Goal: Information Seeking & Learning: Check status

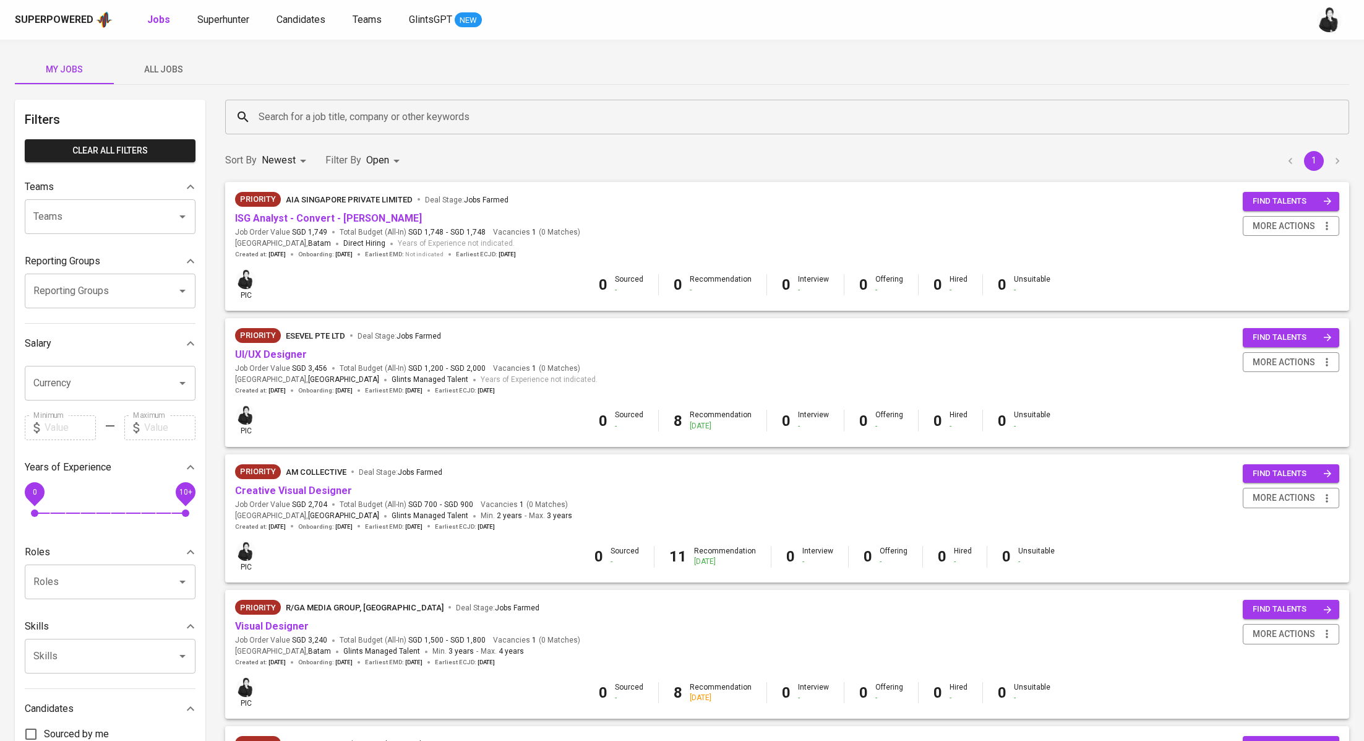
click at [207, 11] on div "Superpowered Jobs Superhunter Candidates Teams GlintsGPT NEW" at bounding box center [662, 20] width 1295 height 19
click at [218, 23] on span "Superhunter" at bounding box center [223, 20] width 52 height 12
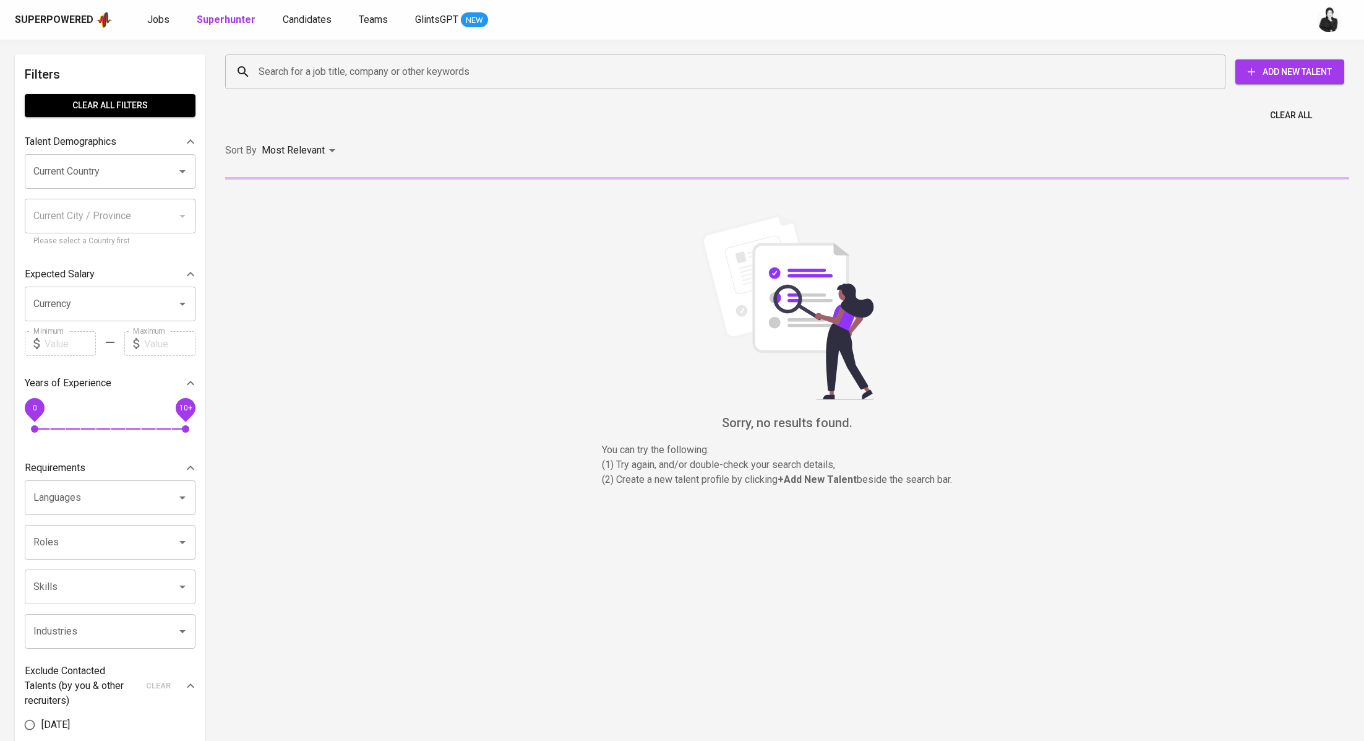
click at [431, 82] on input "Search for a job title, company or other keywords" at bounding box center [729, 72] width 946 height 24
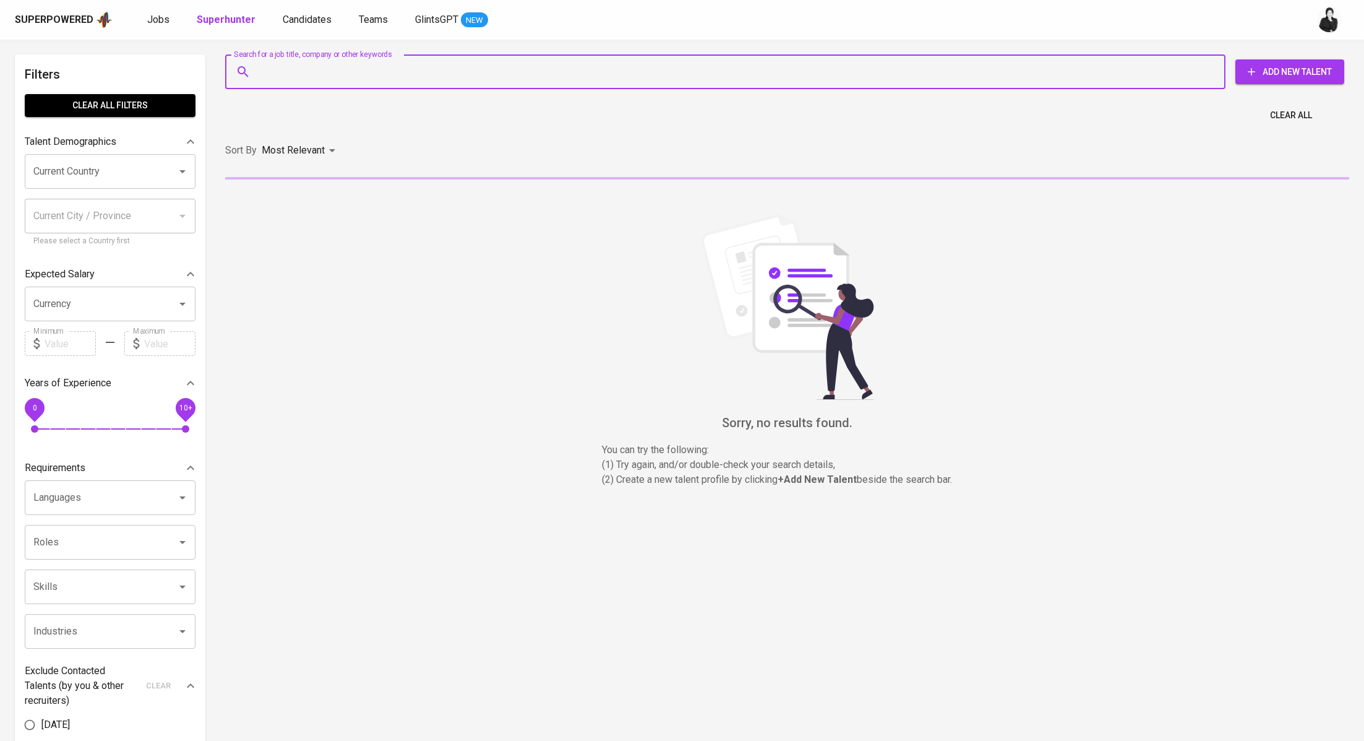
paste input "What kind of bullshit is this, baby"
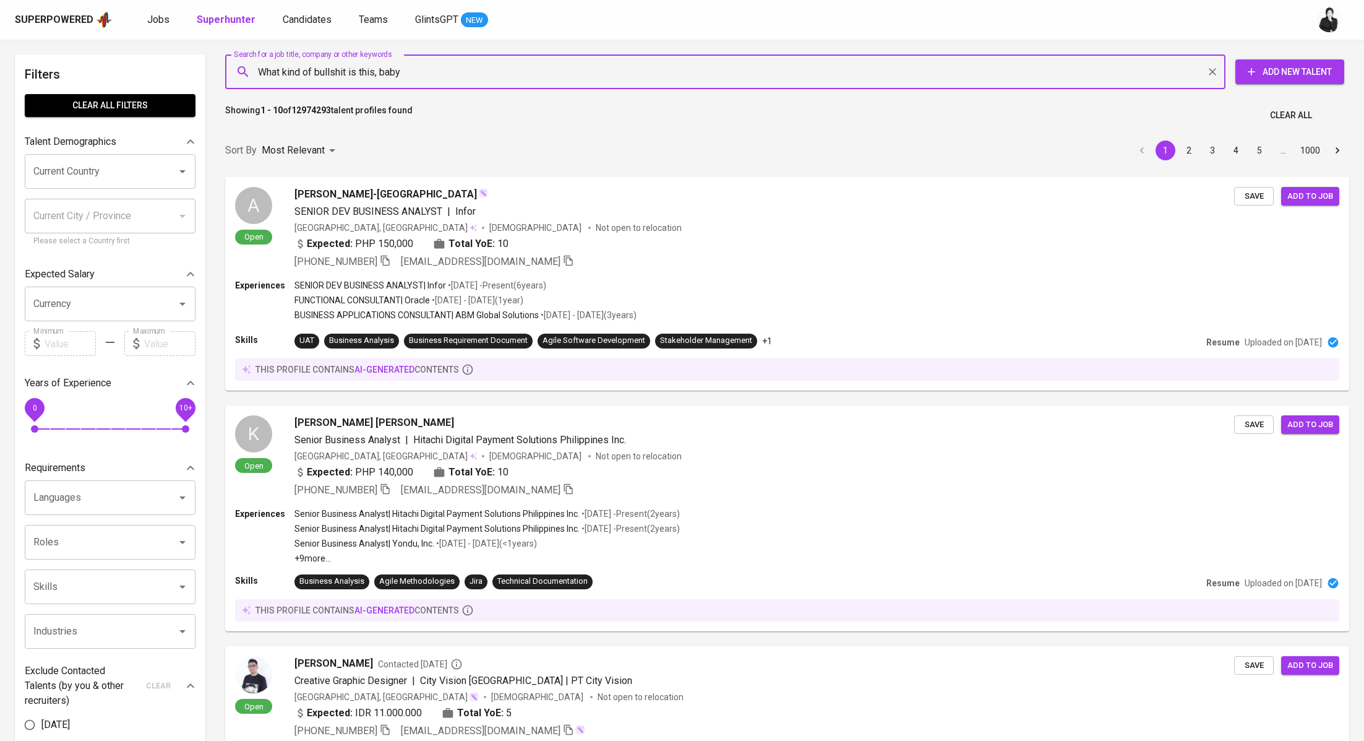
drag, startPoint x: 421, startPoint y: 59, endPoint x: 308, endPoint y: 69, distance: 113.1
click at [264, 69] on div "What kind of bullshit is this, baby Search for a job title, company or other ke…" at bounding box center [725, 71] width 1001 height 35
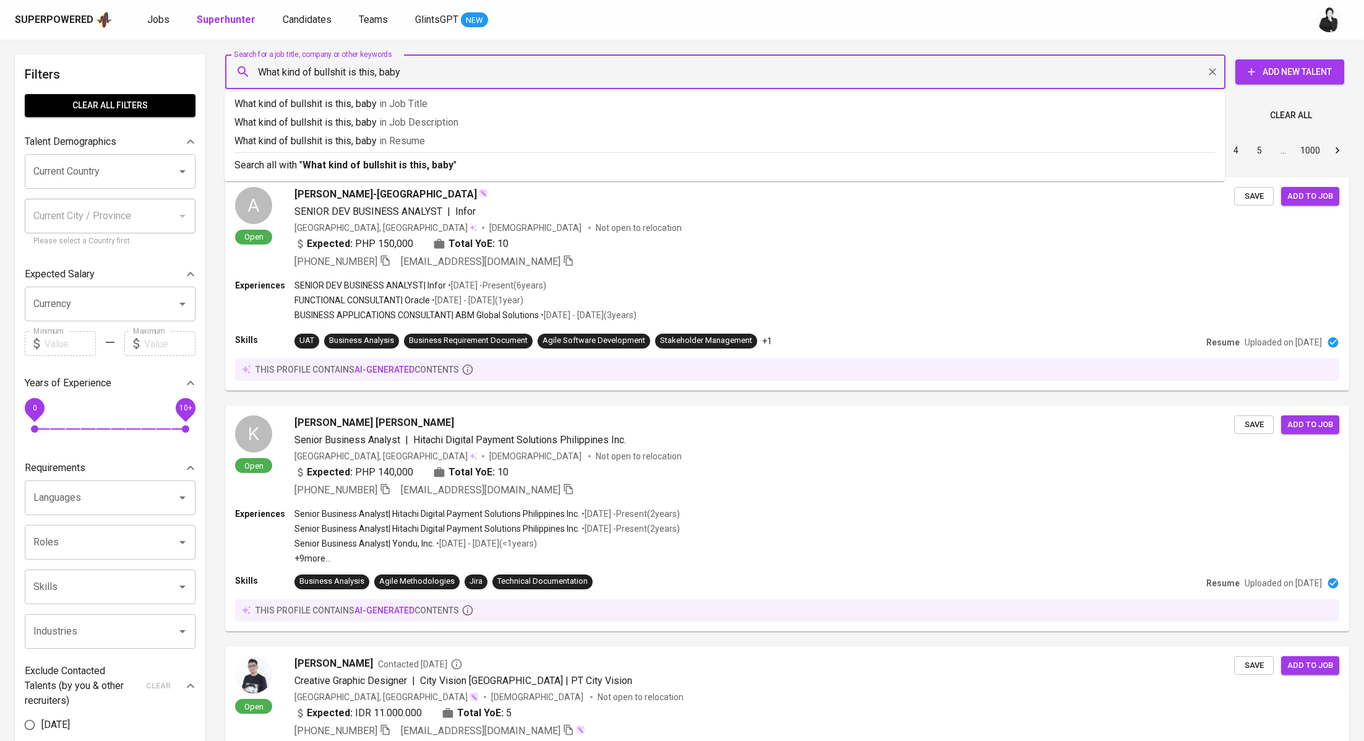
drag, startPoint x: 429, startPoint y: 70, endPoint x: 235, endPoint y: 66, distance: 194.3
click at [235, 67] on div "What kind of bullshit is this, baby Search for a job title, company or other ke…" at bounding box center [725, 71] width 1001 height 35
paste input "[EMAIL_ADDRESS][DOMAIN_NAME]"
type input "[EMAIL_ADDRESS][DOMAIN_NAME]"
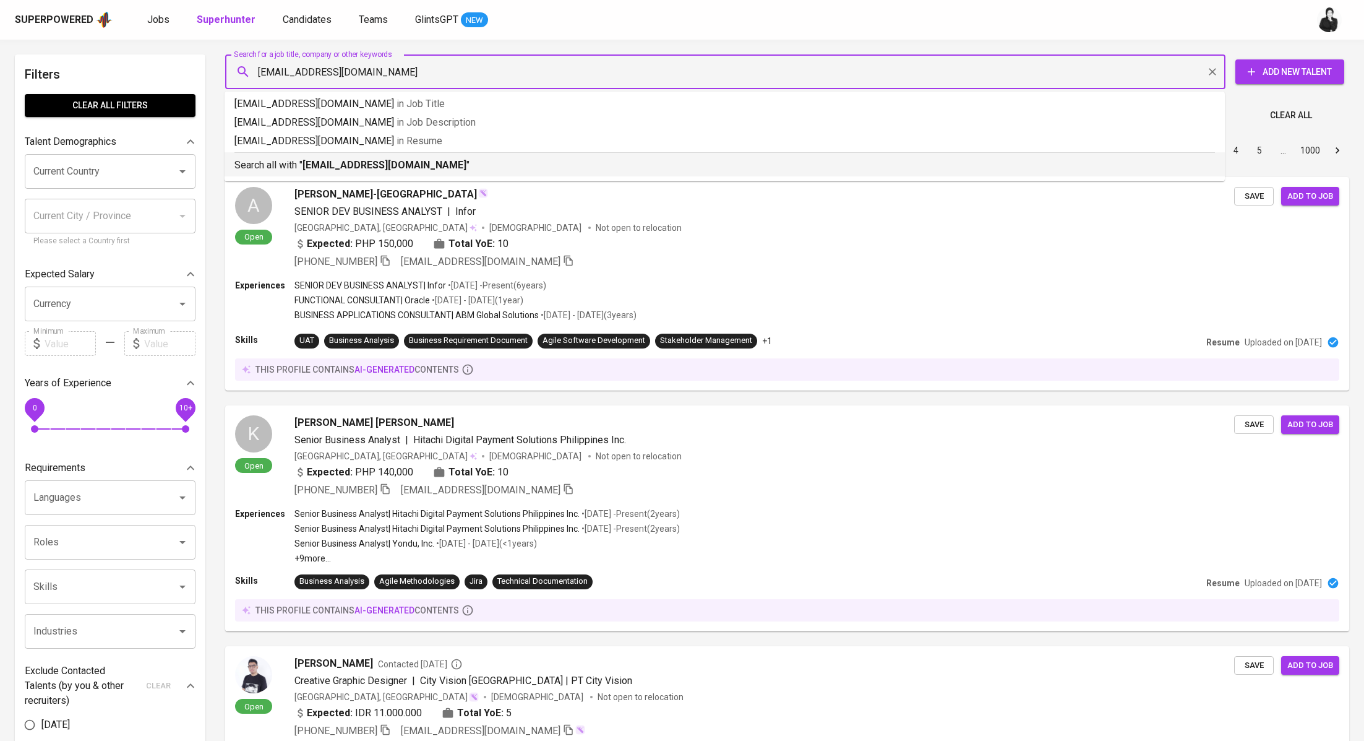
click at [319, 163] on b "[EMAIL_ADDRESS][DOMAIN_NAME]" at bounding box center [385, 165] width 164 height 12
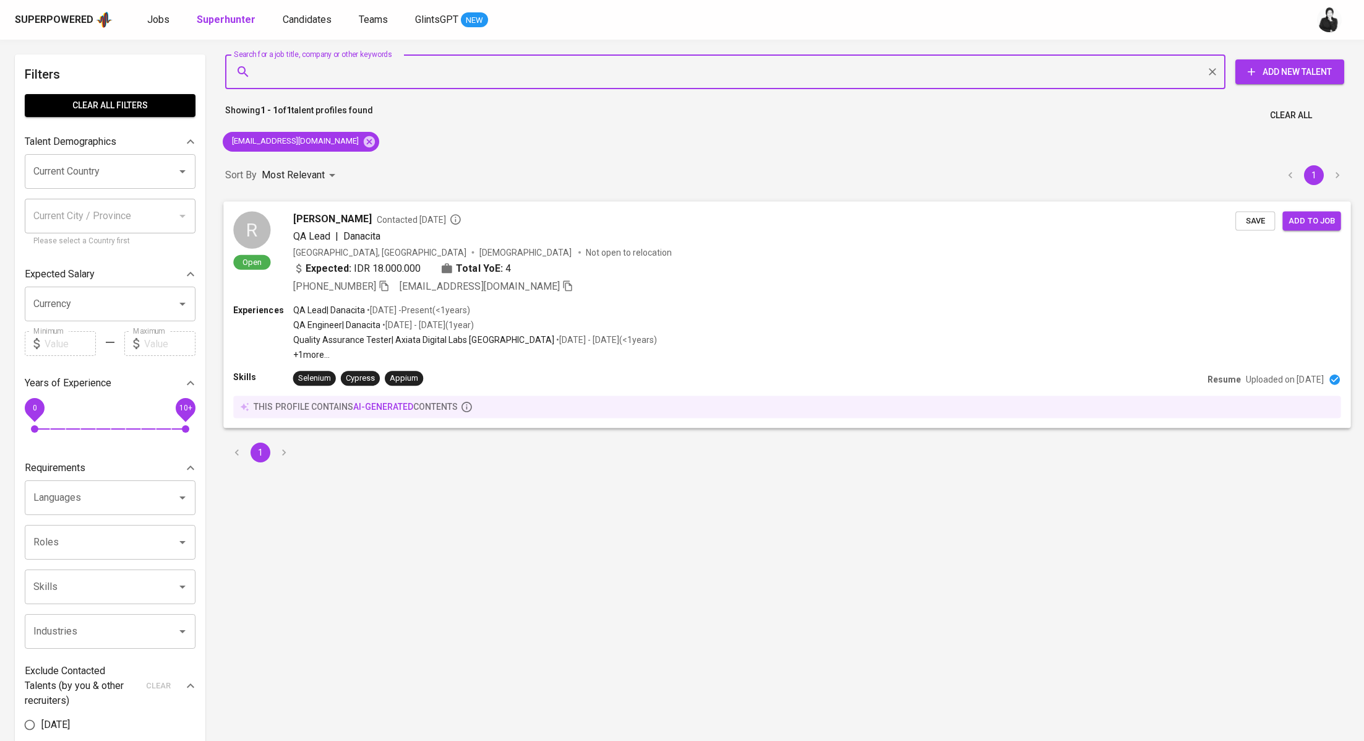
click at [372, 213] on span "[PERSON_NAME]" at bounding box center [332, 218] width 79 height 15
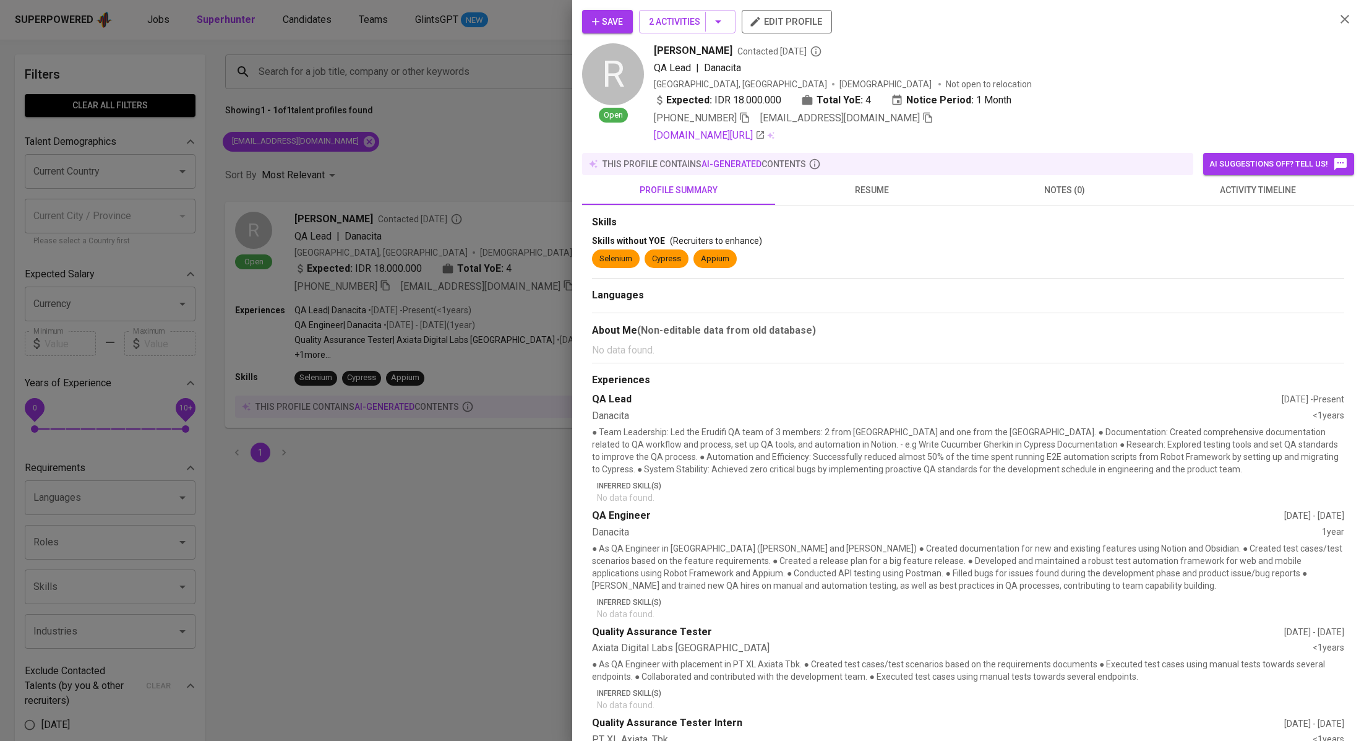
click at [1242, 192] on span "activity timeline" at bounding box center [1258, 190] width 178 height 15
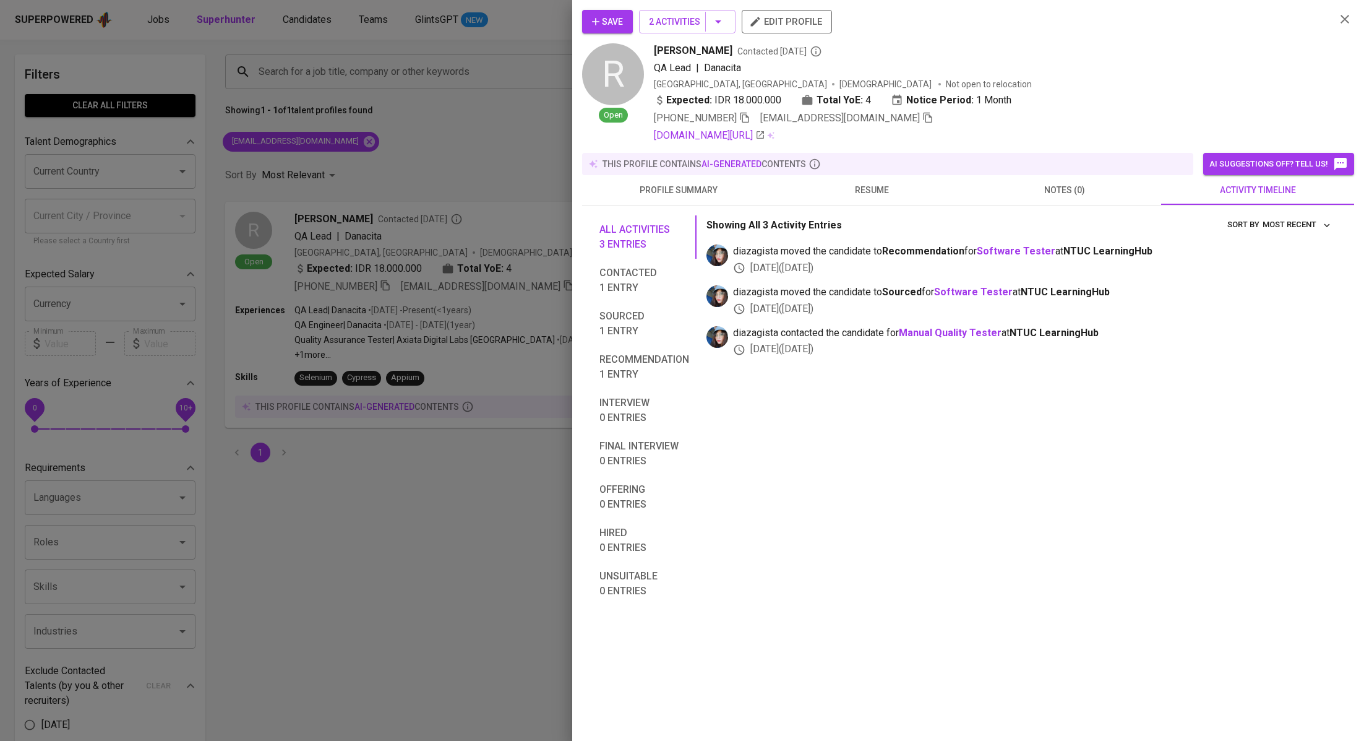
click at [494, 471] on div at bounding box center [682, 370] width 1364 height 741
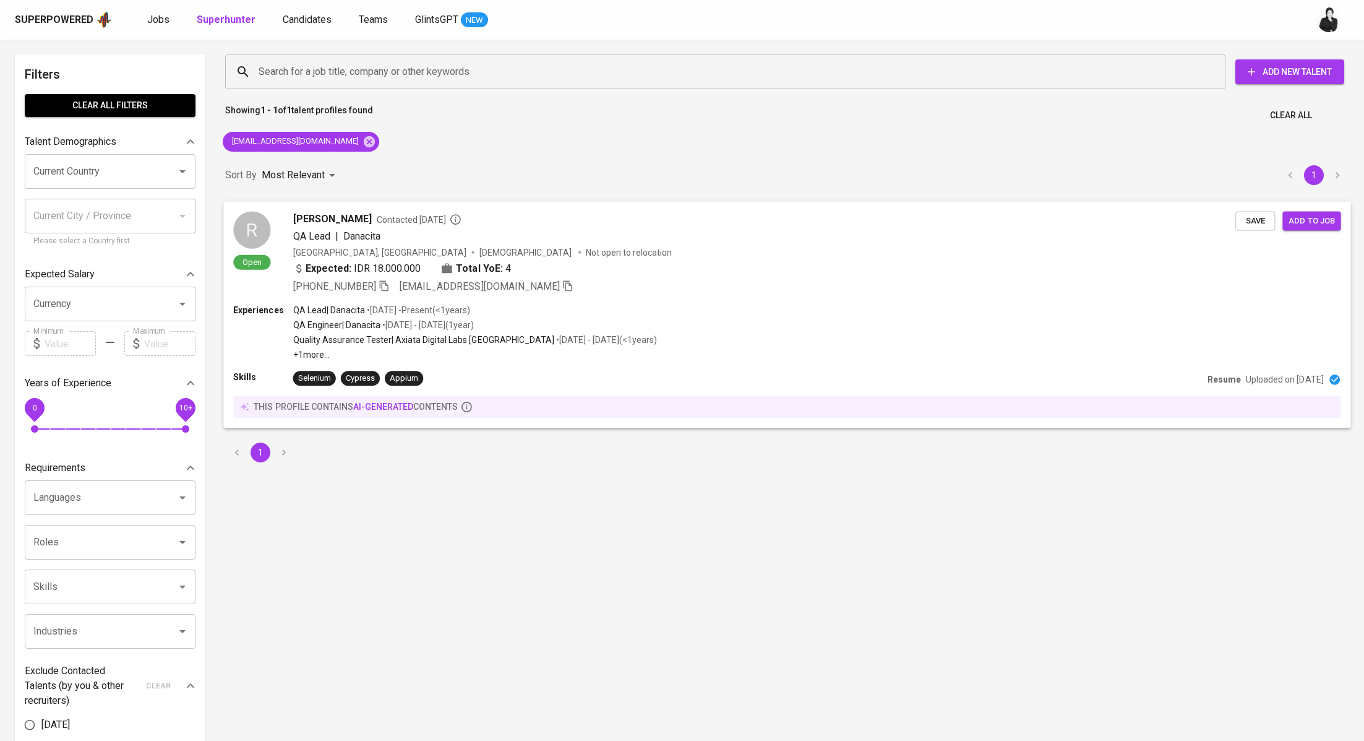
click at [385, 230] on div "QA Lead | Danacita" at bounding box center [764, 235] width 943 height 15
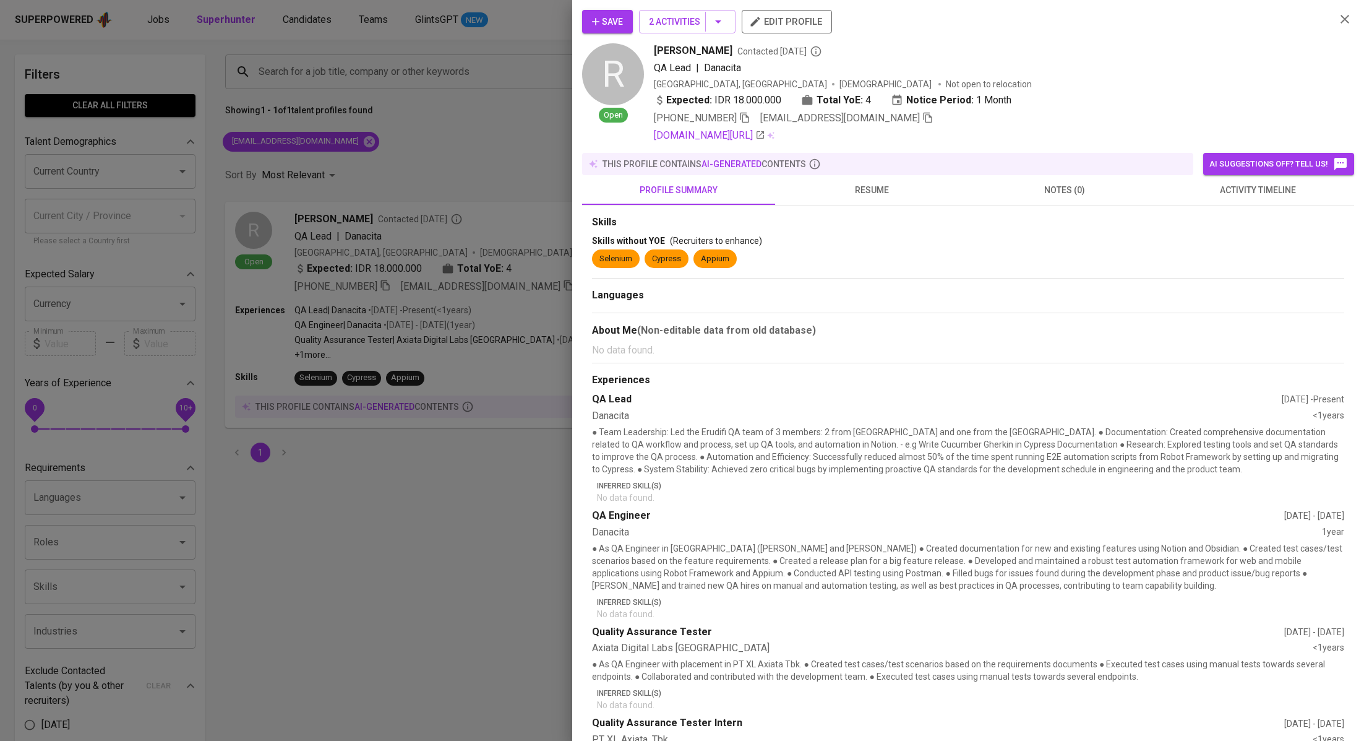
click at [1225, 188] on span "activity timeline" at bounding box center [1258, 190] width 178 height 15
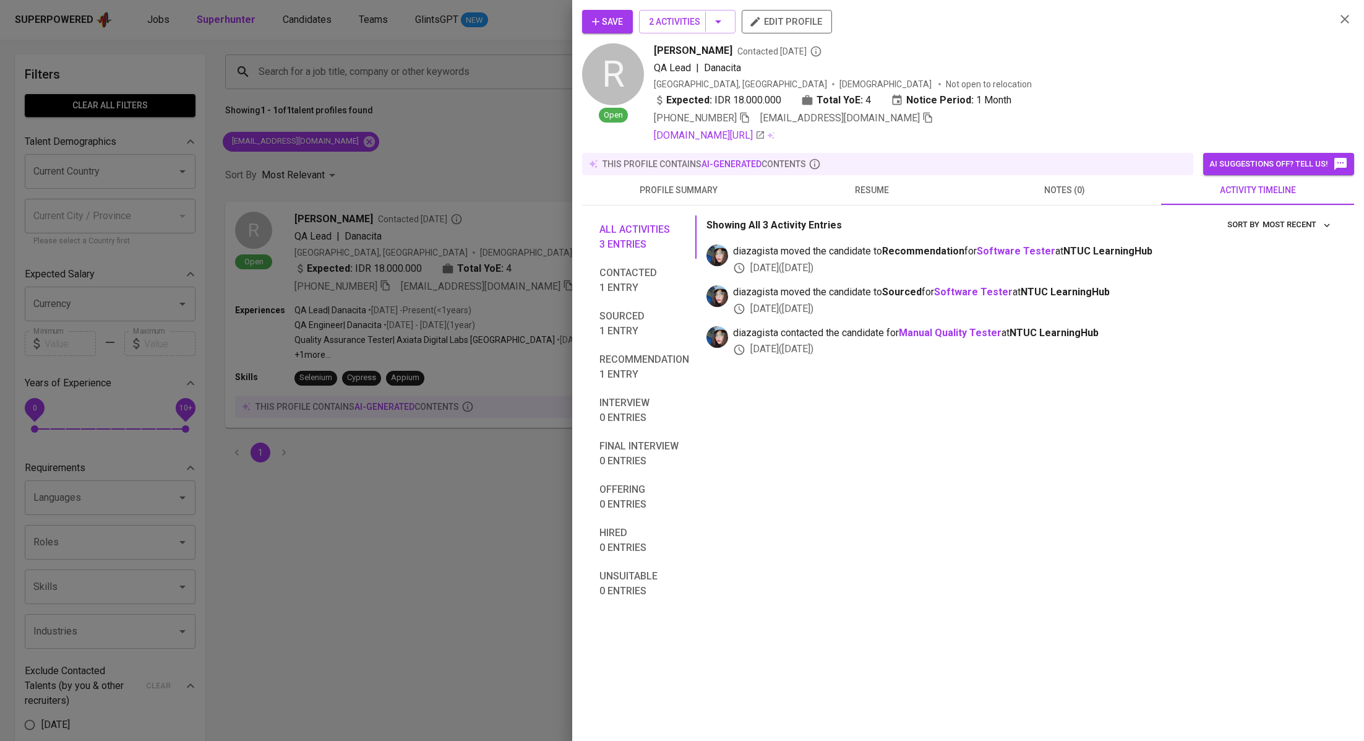
click at [432, 160] on div at bounding box center [682, 370] width 1364 height 741
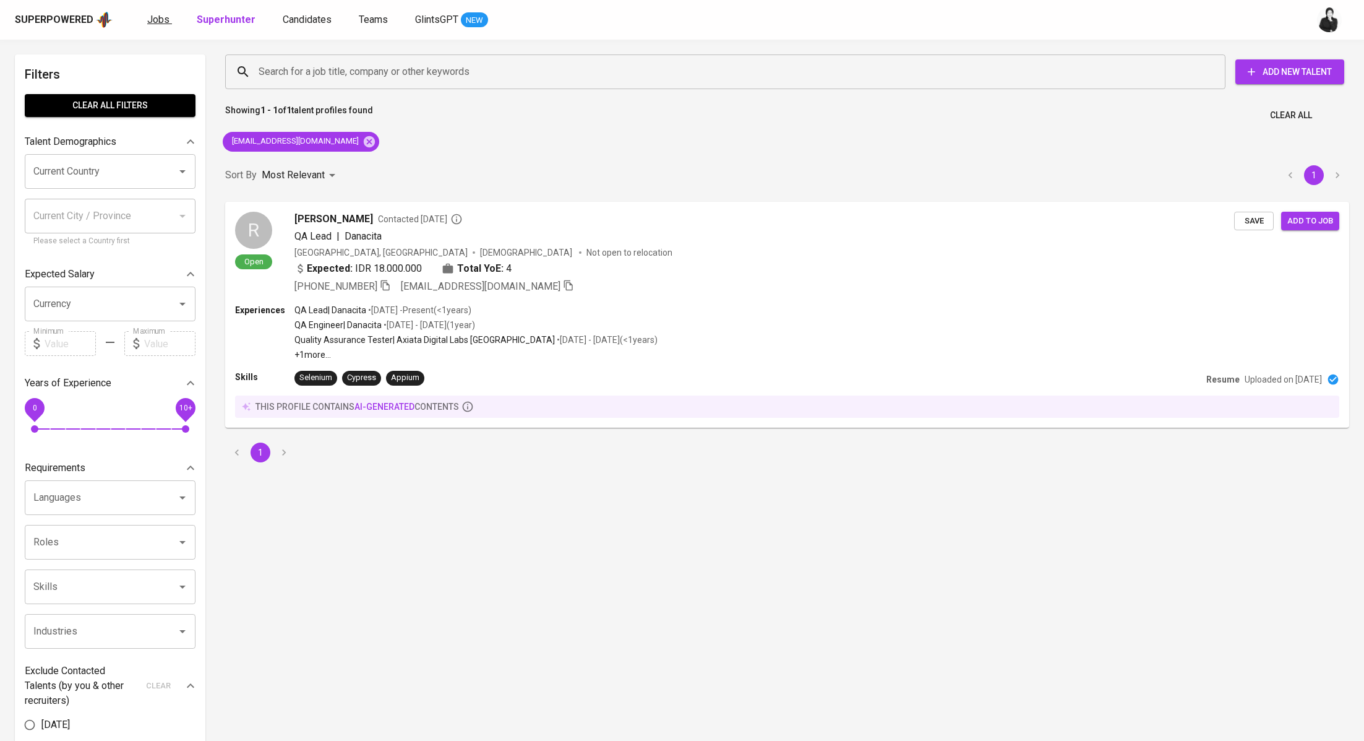
click at [169, 17] on link "Jobs" at bounding box center [159, 19] width 25 height 15
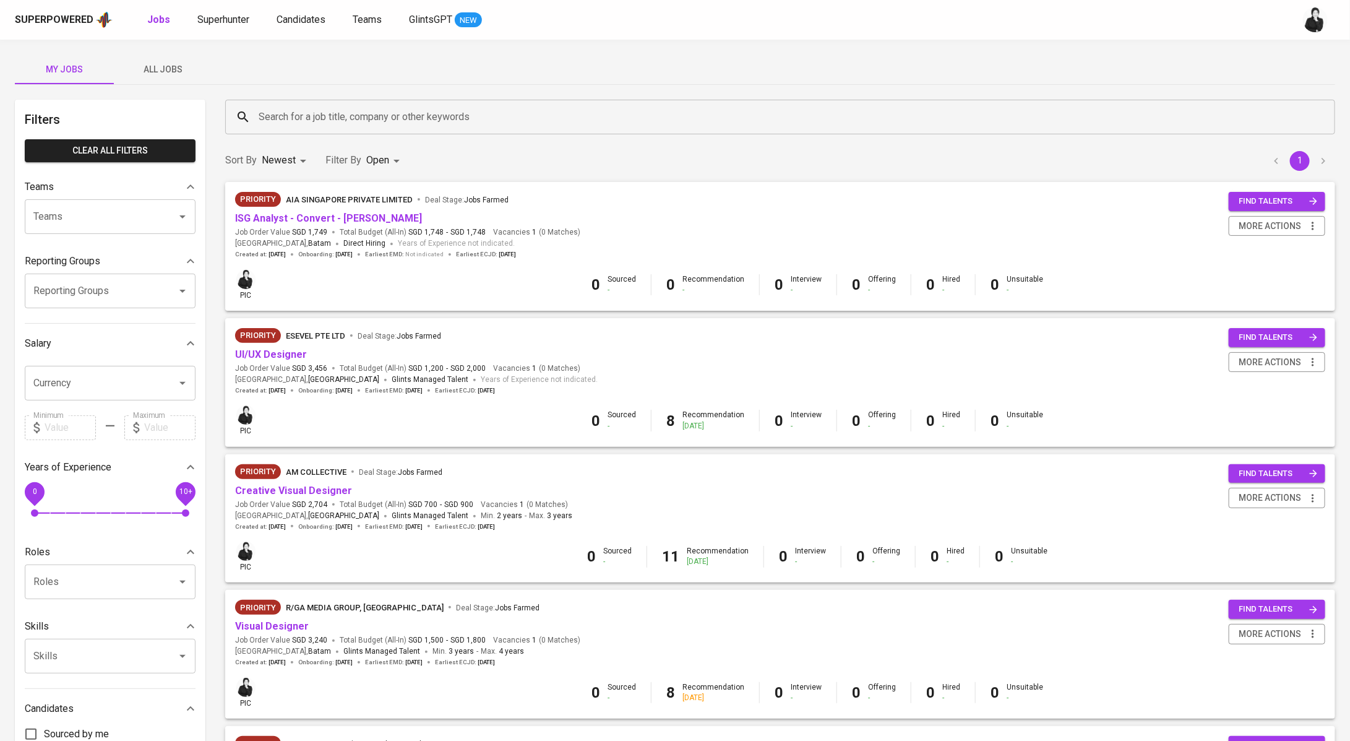
click at [361, 119] on input "Search for a job title, company or other keywords" at bounding box center [784, 117] width 1056 height 24
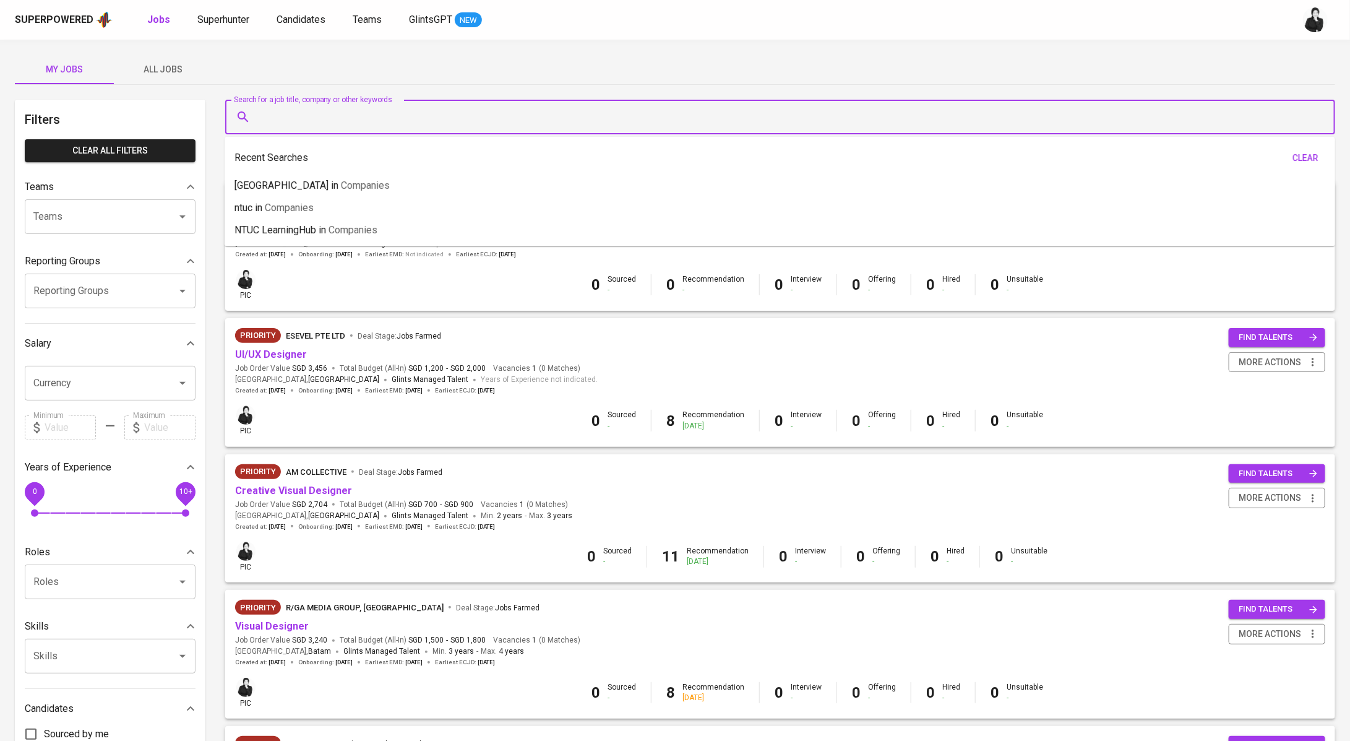
paste input "[EMAIL_ADDRESS][DOMAIN_NAME]"
type input "[EMAIL_ADDRESS][DOMAIN_NAME]"
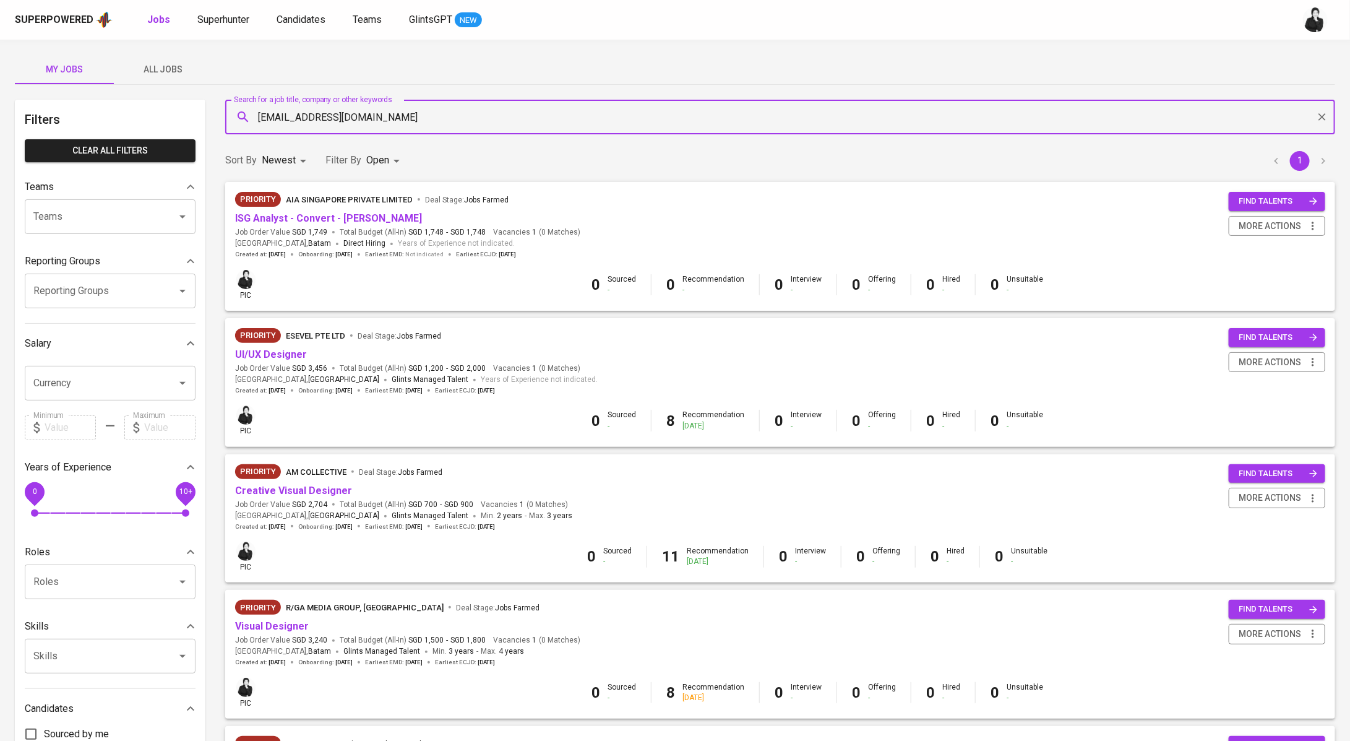
drag, startPoint x: 396, startPoint y: 116, endPoint x: 235, endPoint y: 110, distance: 161.6
click at [235, 110] on div "[EMAIL_ADDRESS][DOMAIN_NAME] Search for a job title, company or other keywords" at bounding box center [780, 117] width 1110 height 35
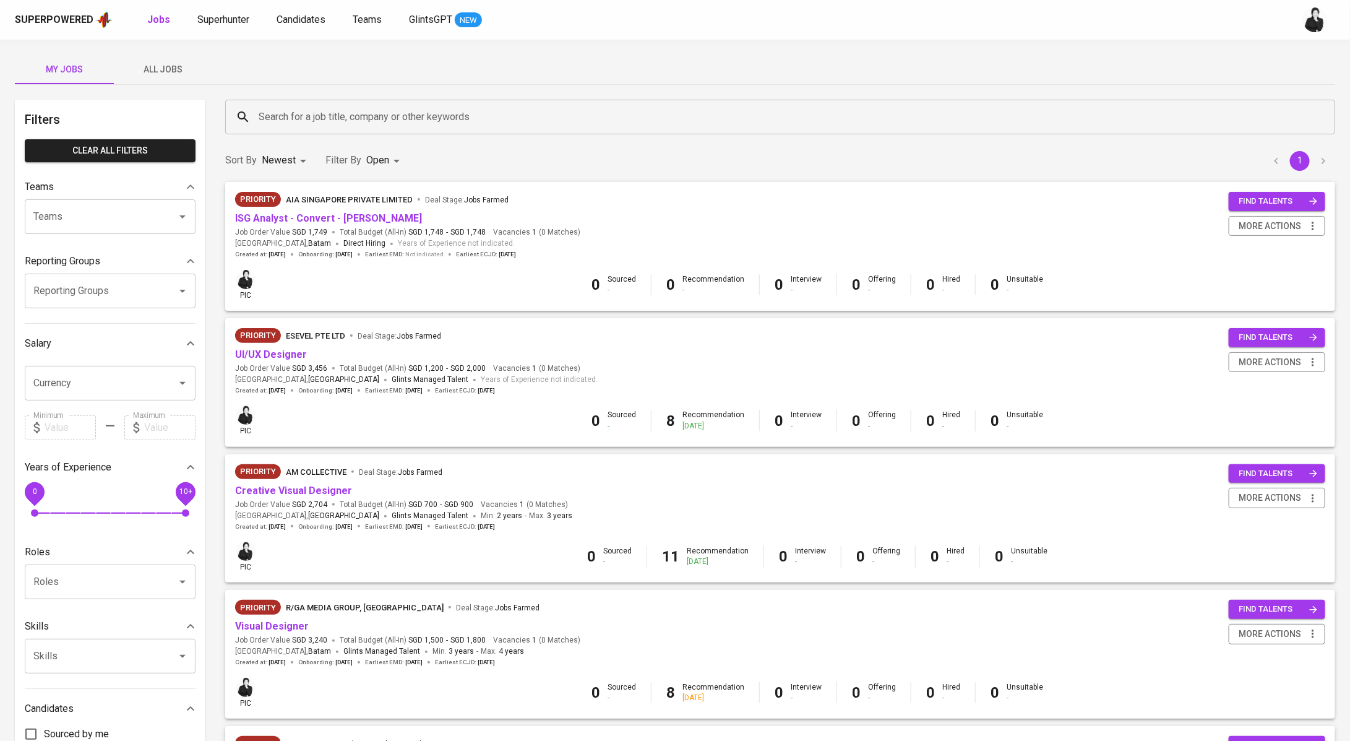
click at [233, 29] on div "Superpowered Jobs Superhunter Candidates Teams GlintsGPT NEW" at bounding box center [675, 20] width 1350 height 40
click at [233, 22] on span "Superhunter" at bounding box center [223, 20] width 52 height 12
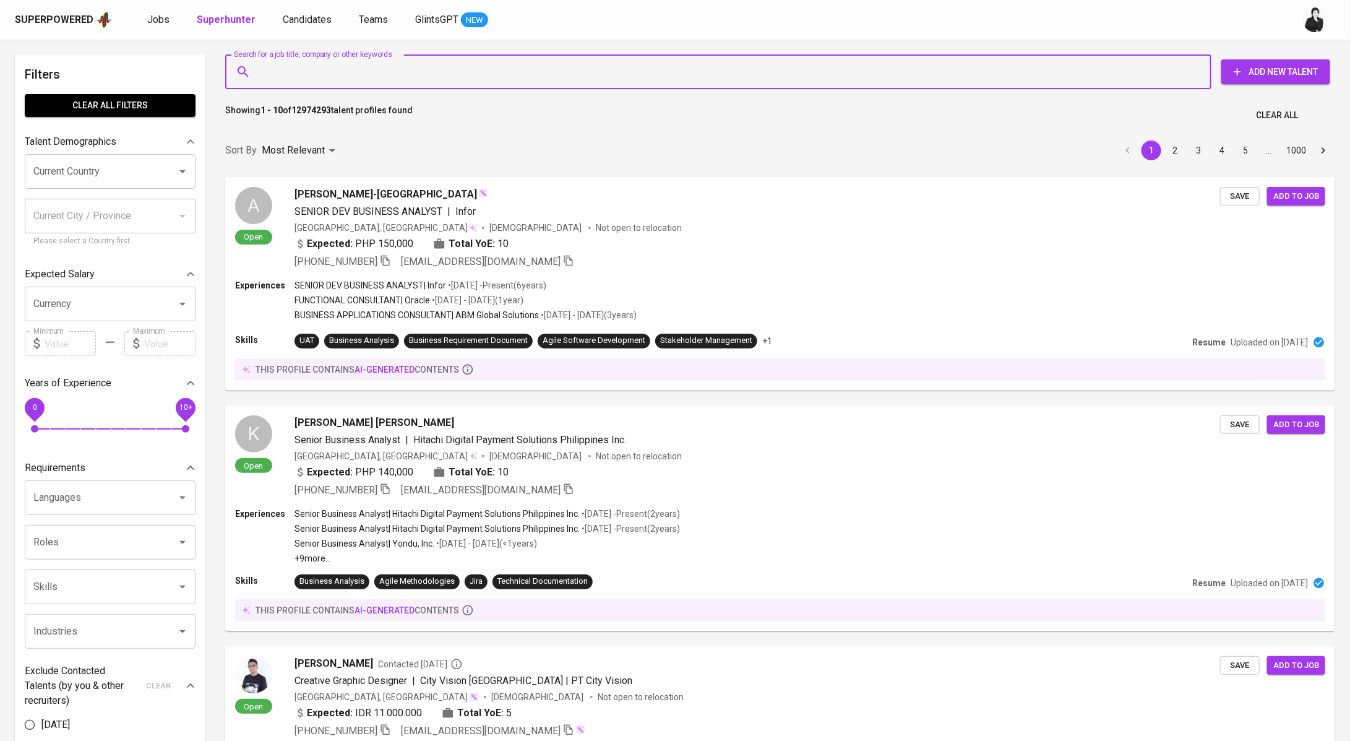
click at [425, 74] on input "Search for a job title, company or other keywords" at bounding box center [722, 72] width 932 height 24
paste input "[EMAIL_ADDRESS][DOMAIN_NAME]"
type input "[EMAIL_ADDRESS][DOMAIN_NAME]"
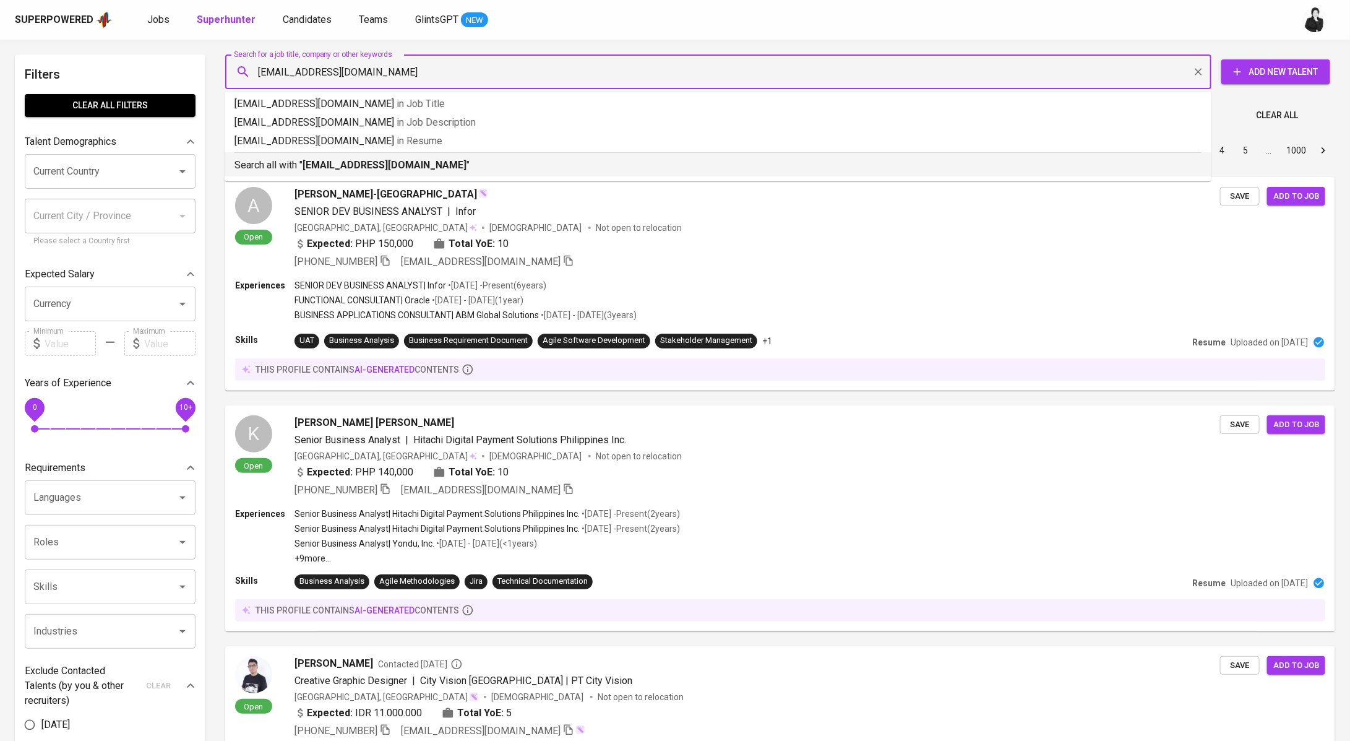
click at [408, 168] on b "[EMAIL_ADDRESS][DOMAIN_NAME]" at bounding box center [385, 165] width 164 height 12
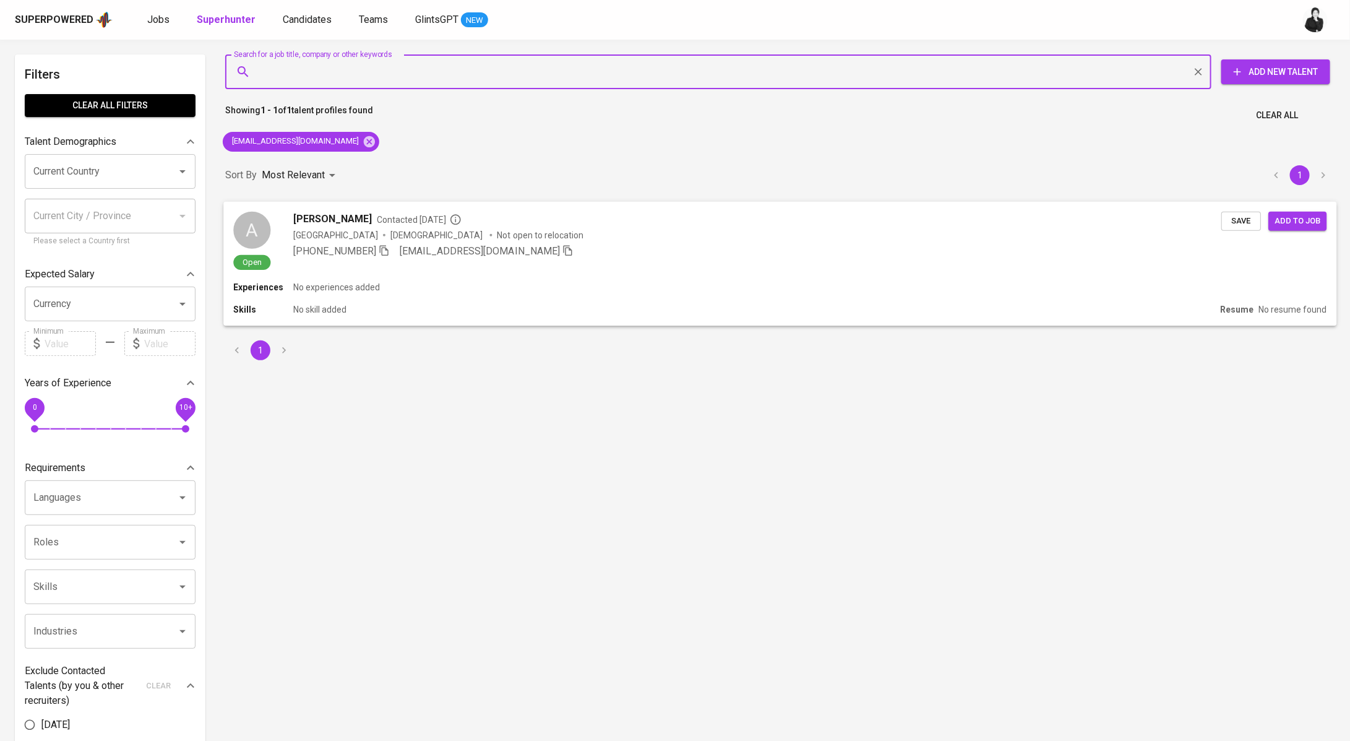
click at [372, 217] on span "[PERSON_NAME]" at bounding box center [332, 218] width 79 height 15
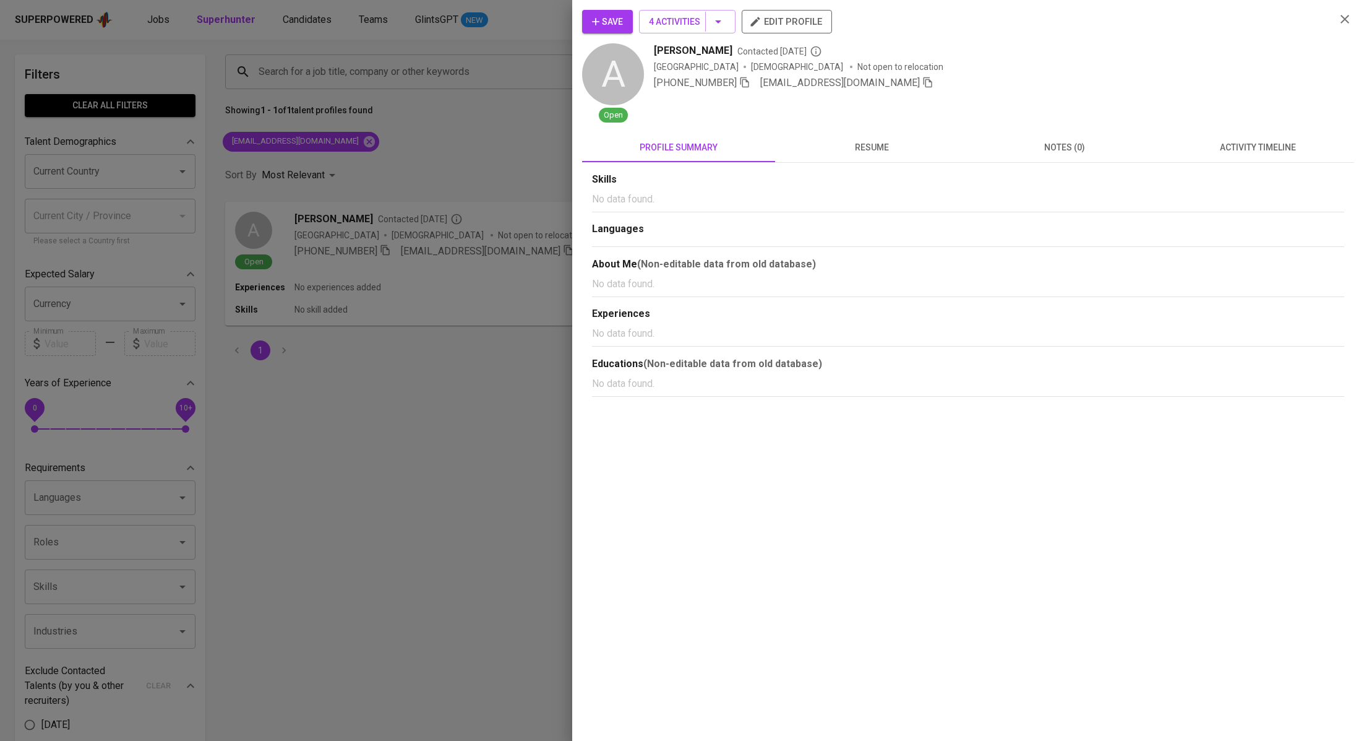
click at [1225, 153] on span "activity timeline" at bounding box center [1258, 147] width 178 height 15
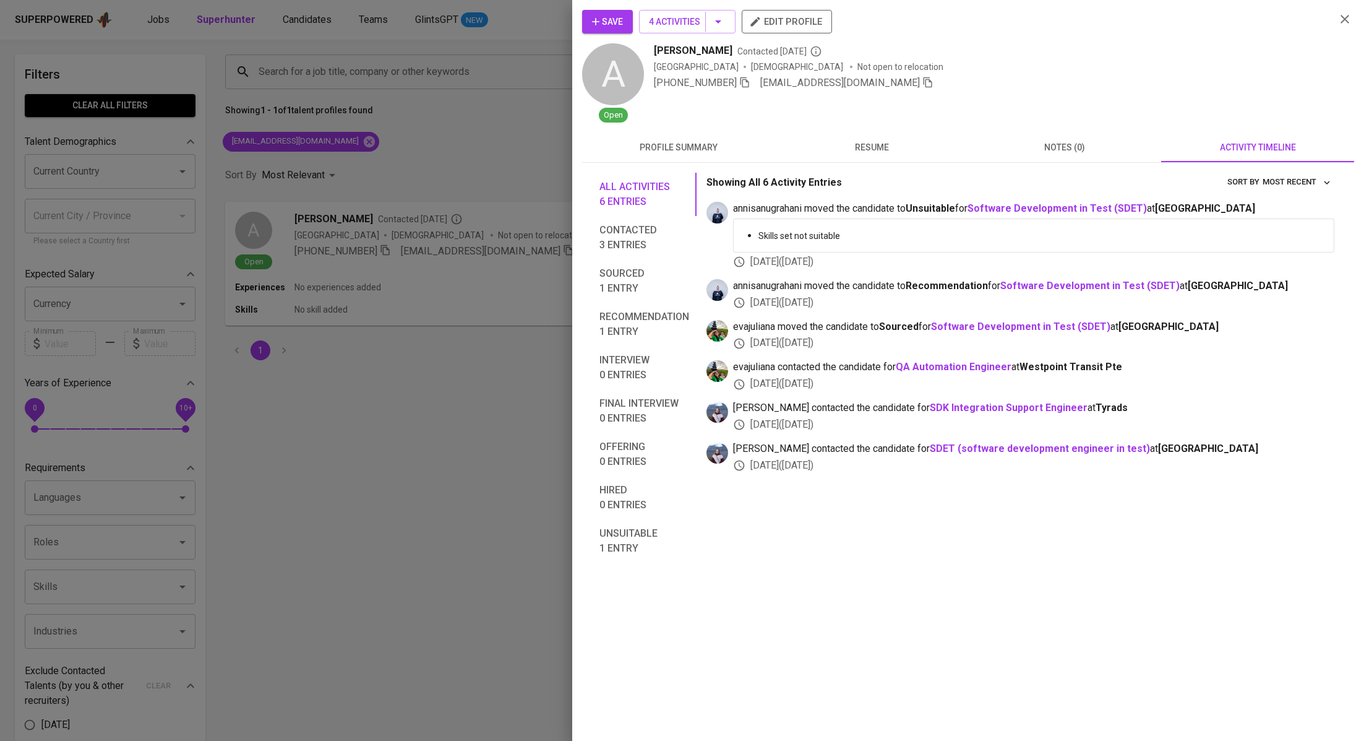
click at [367, 397] on div at bounding box center [682, 370] width 1364 height 741
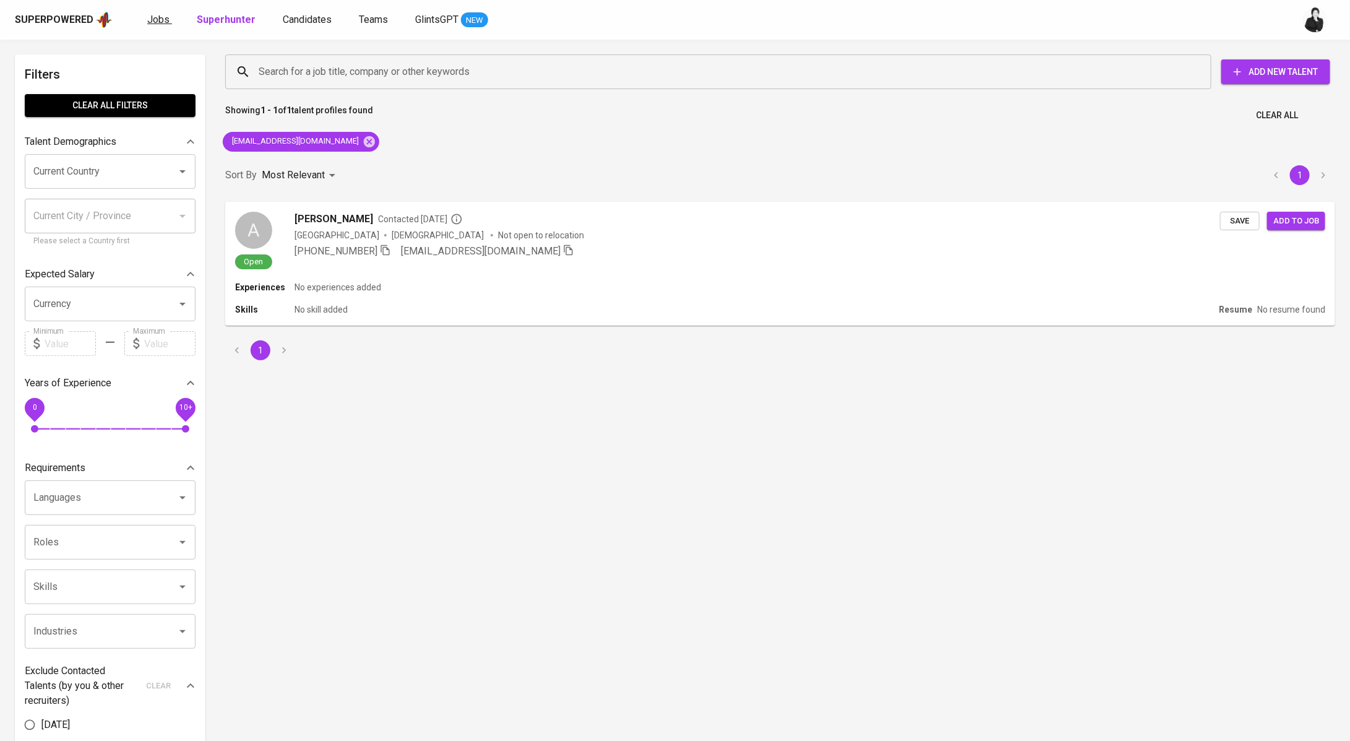
click at [163, 20] on span "Jobs" at bounding box center [158, 20] width 22 height 12
